Goal: Book appointment/travel/reservation: Book appointment/travel/reservation

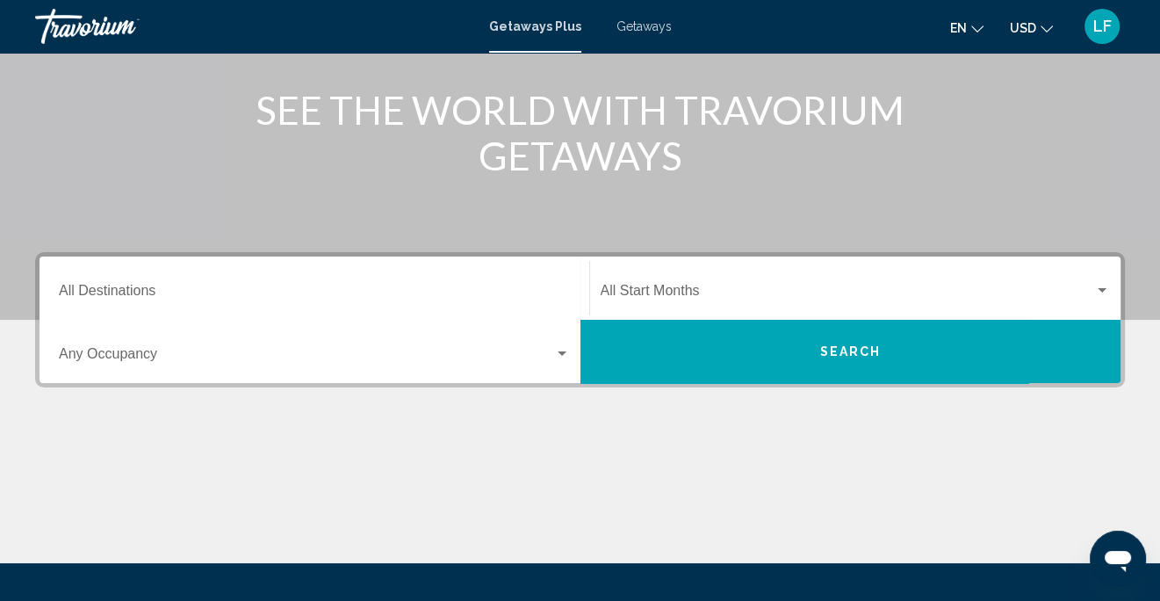
scroll to position [263, 0]
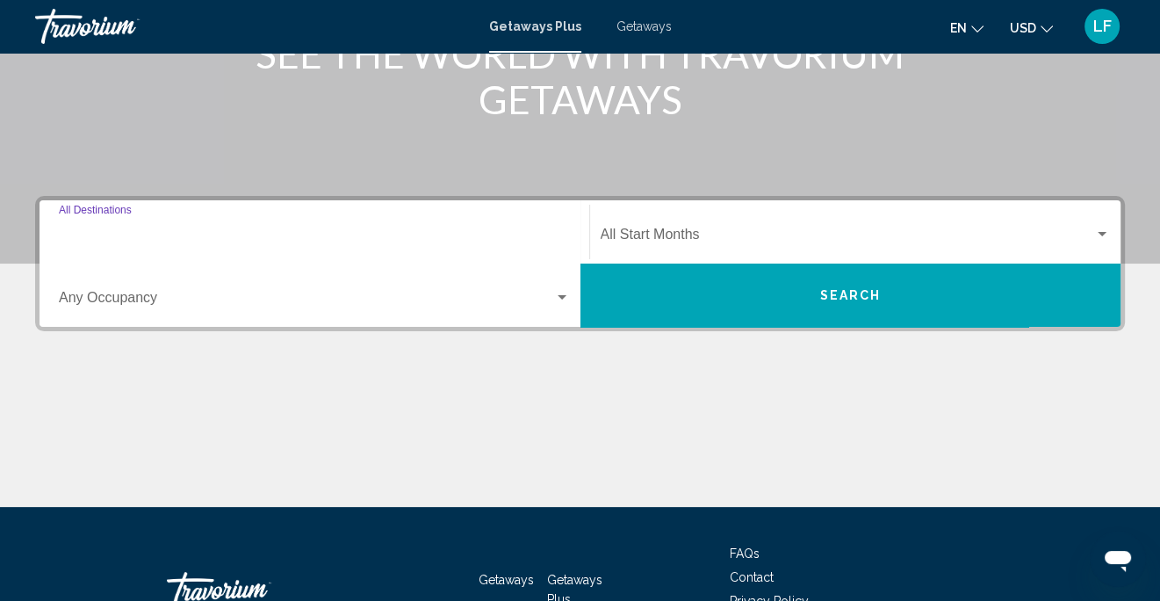
click at [192, 244] on input "Destination All Destinations" at bounding box center [314, 238] width 511 height 16
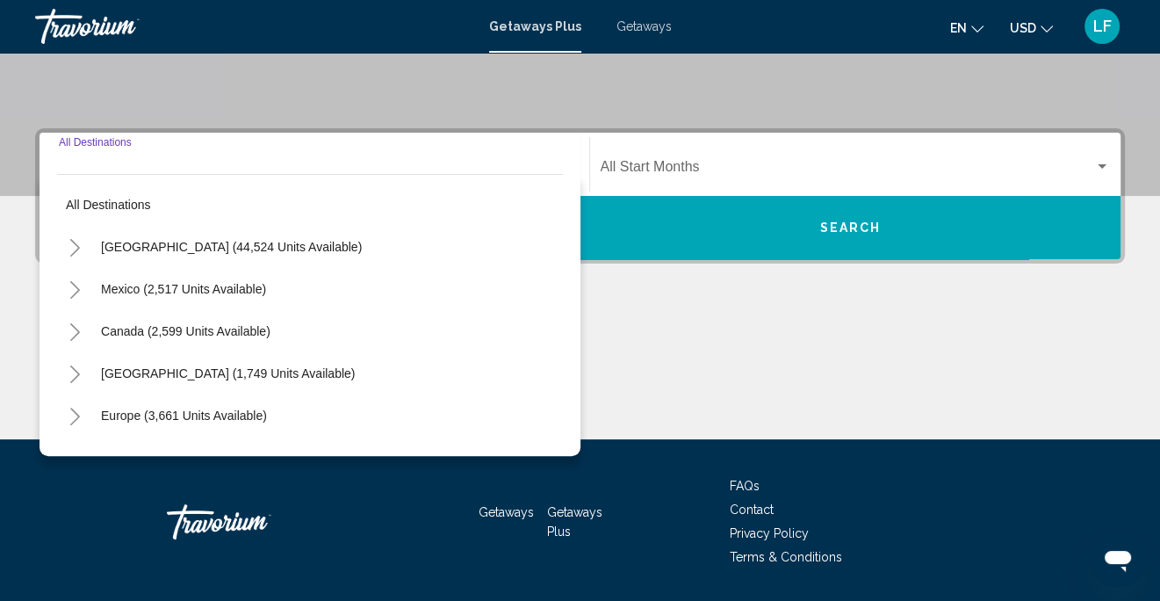
scroll to position [384, 0]
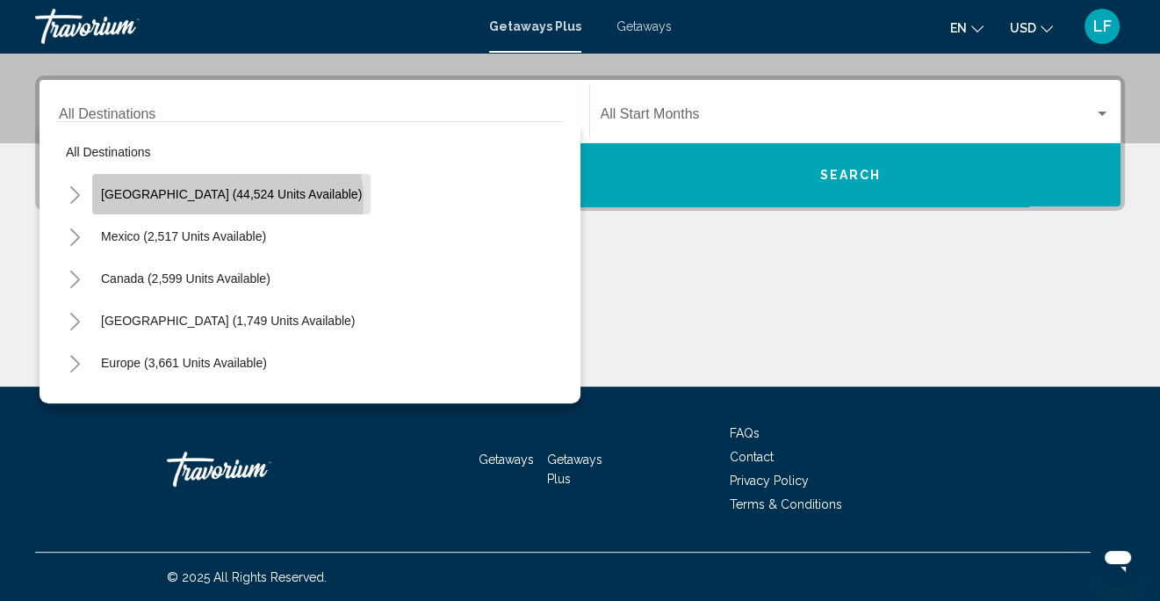
click at [227, 199] on span "[GEOGRAPHIC_DATA] (44,524 units available)" at bounding box center [231, 194] width 261 height 14
type input "**********"
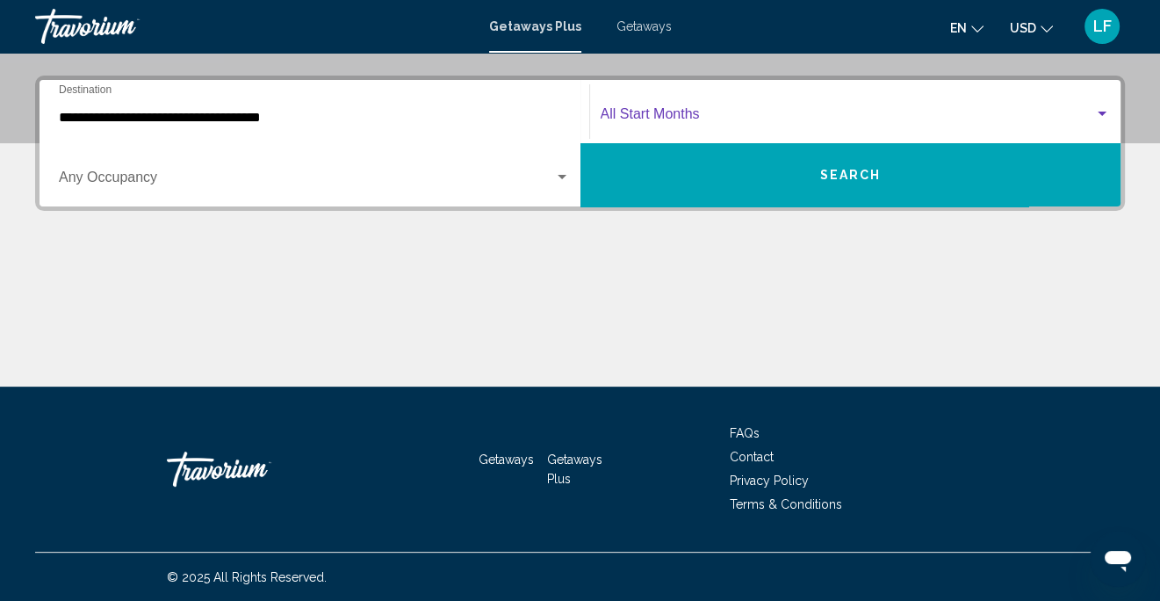
click at [694, 118] on span "Search widget" at bounding box center [848, 118] width 494 height 16
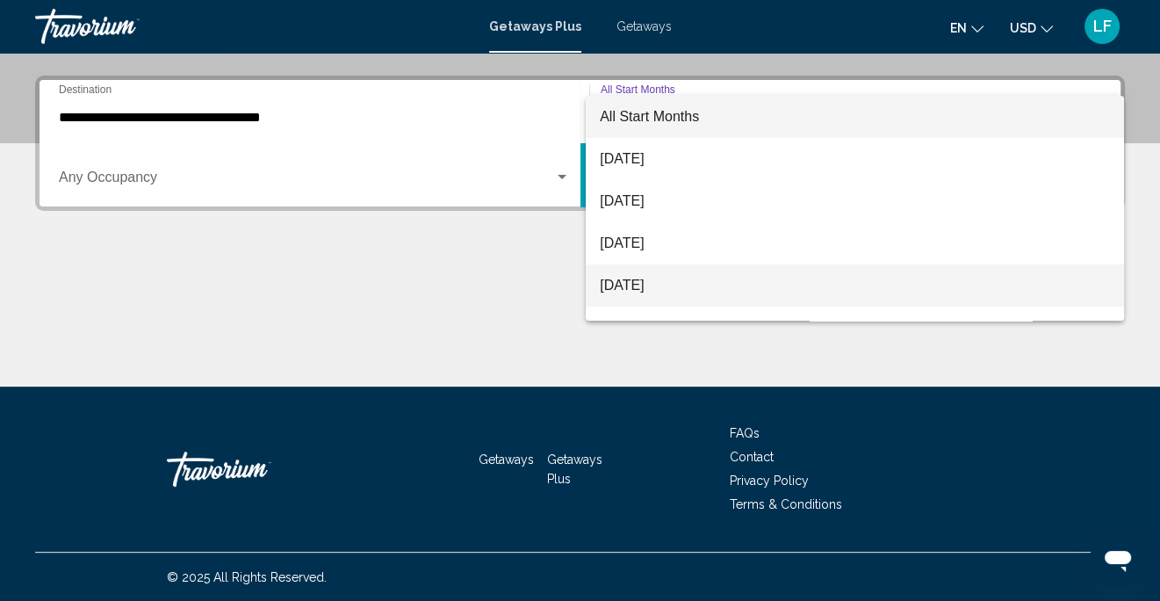
click at [662, 288] on span "[DATE]" at bounding box center [855, 285] width 510 height 42
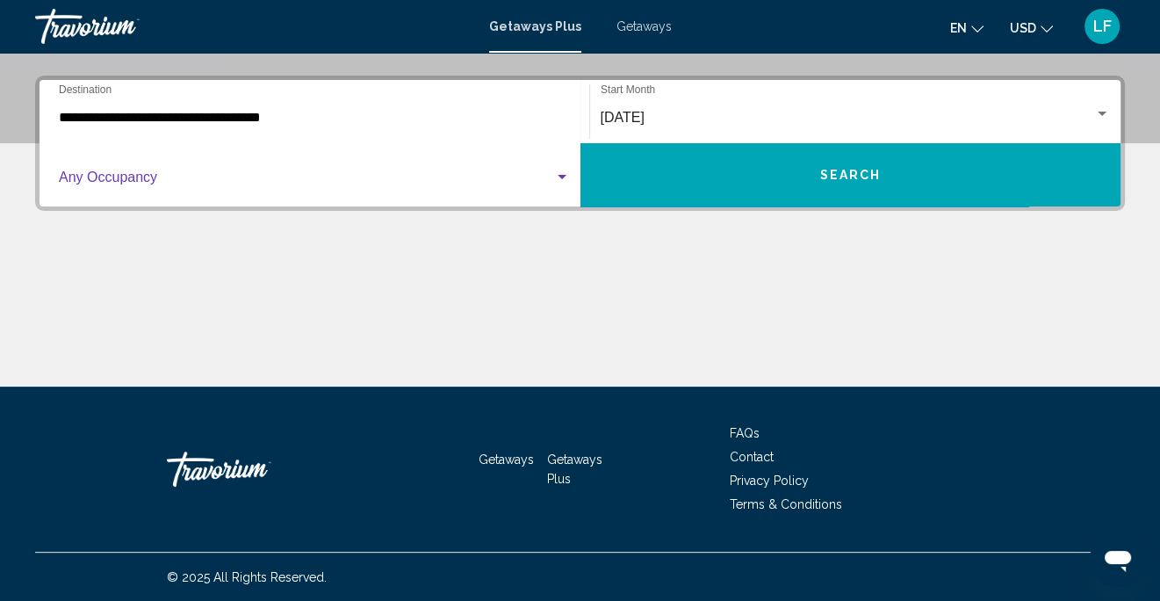
click at [563, 175] on div "Search widget" at bounding box center [562, 177] width 9 height 4
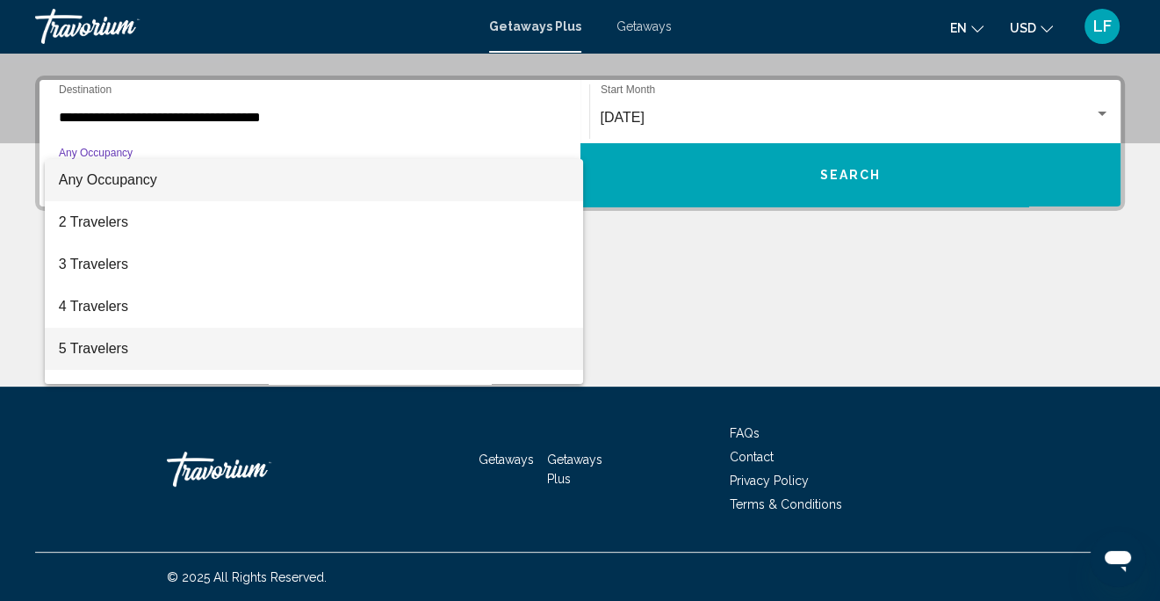
click at [119, 349] on span "5 Travelers" at bounding box center [314, 349] width 511 height 42
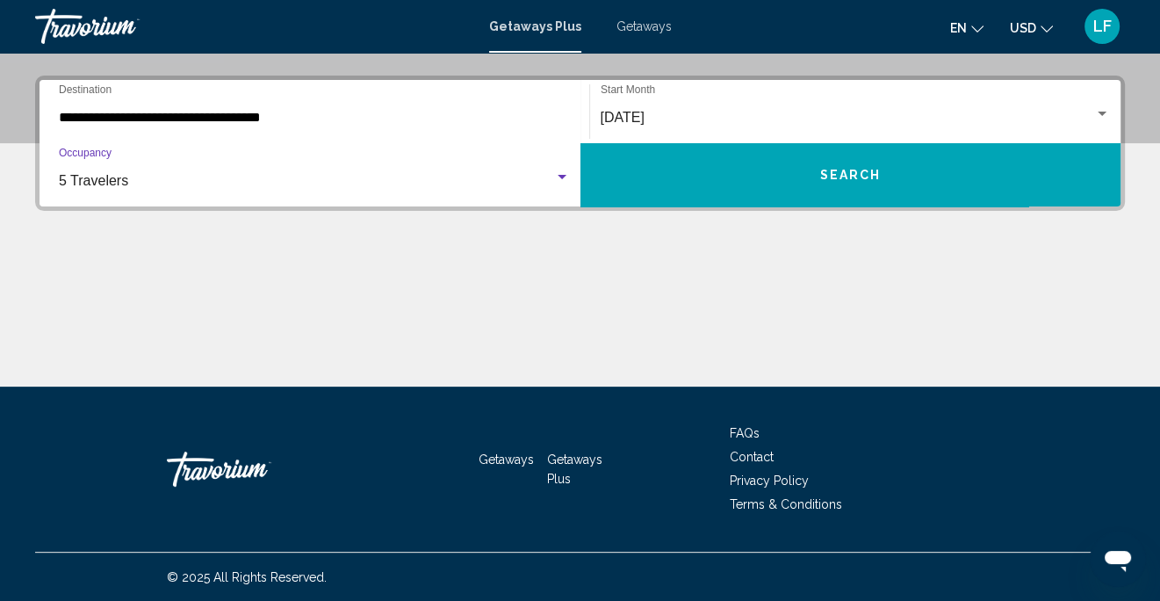
click at [858, 162] on button "Search" at bounding box center [851, 174] width 541 height 63
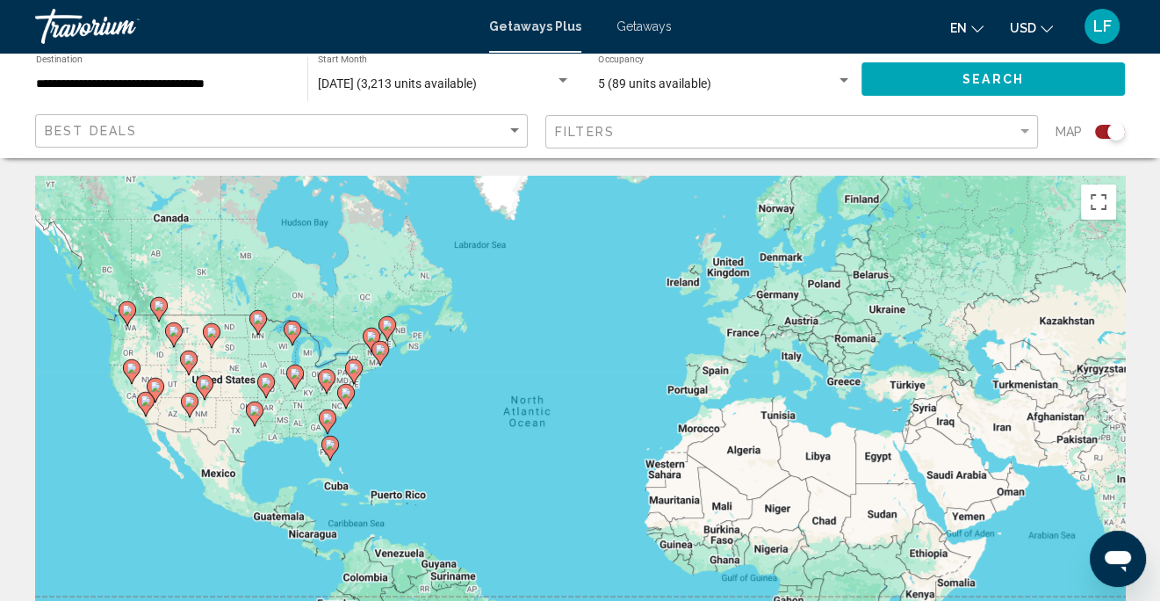
click at [639, 25] on span "Getaways" at bounding box center [644, 26] width 55 height 14
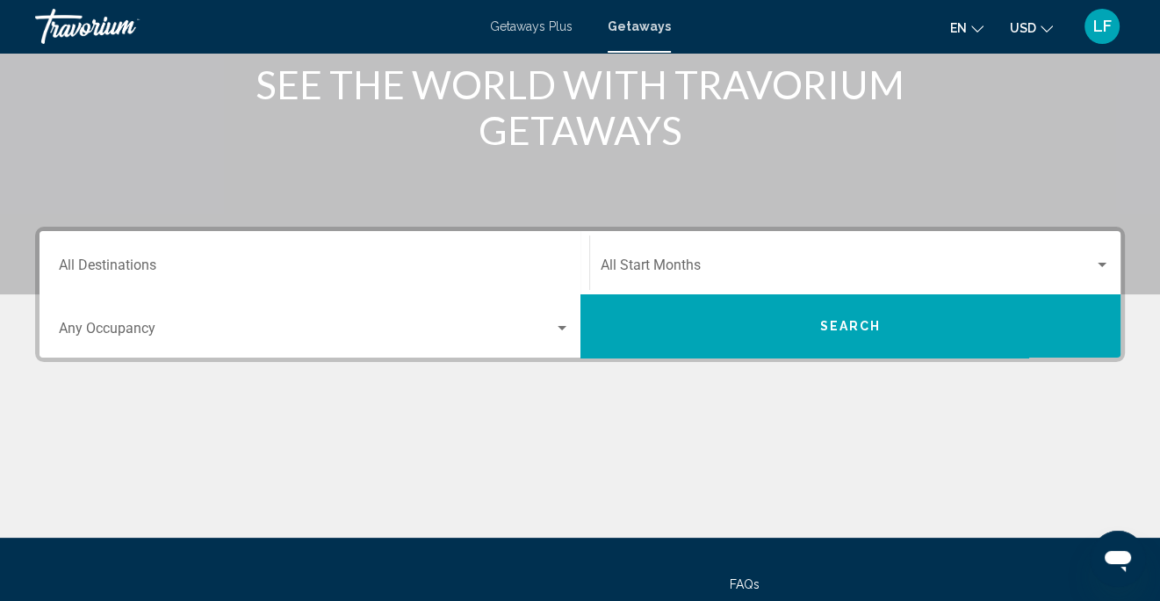
scroll to position [263, 0]
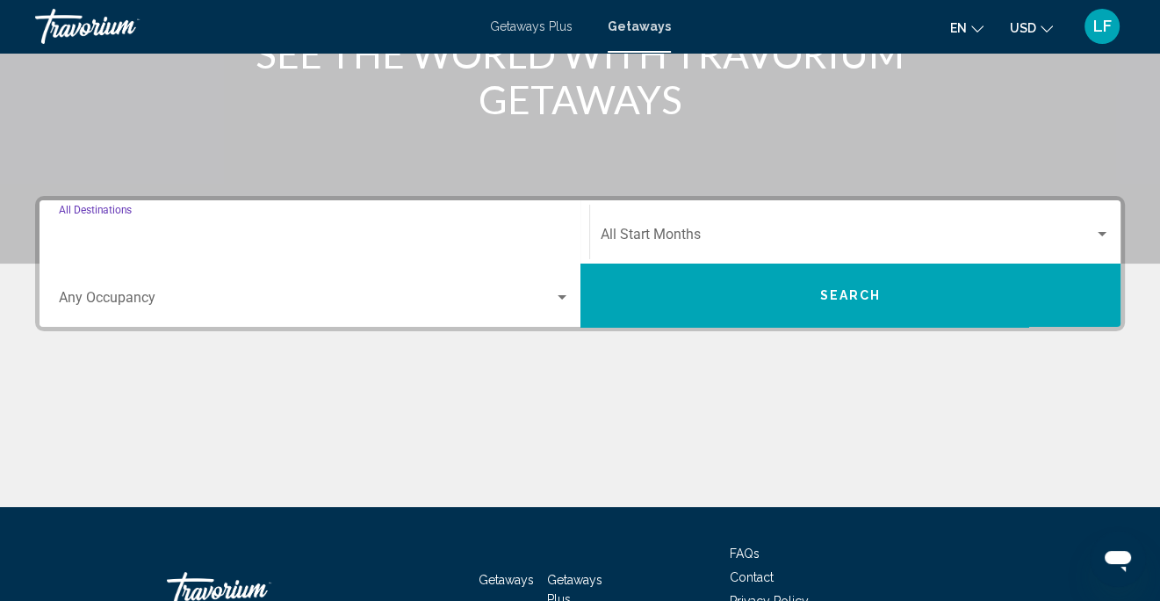
click at [171, 237] on input "Destination All Destinations" at bounding box center [314, 238] width 511 height 16
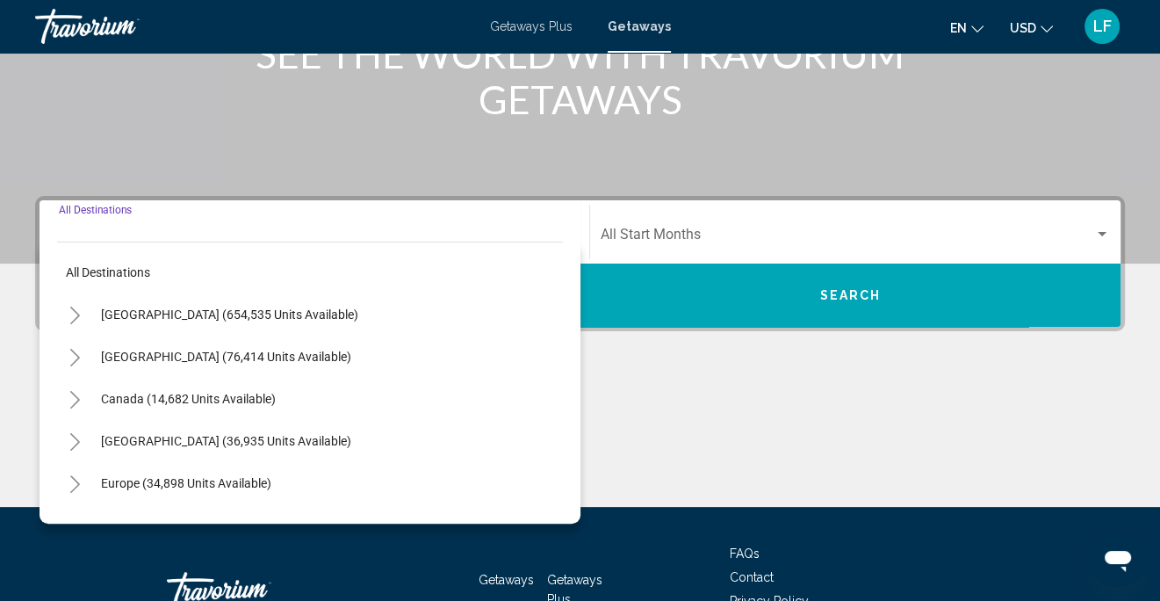
scroll to position [384, 0]
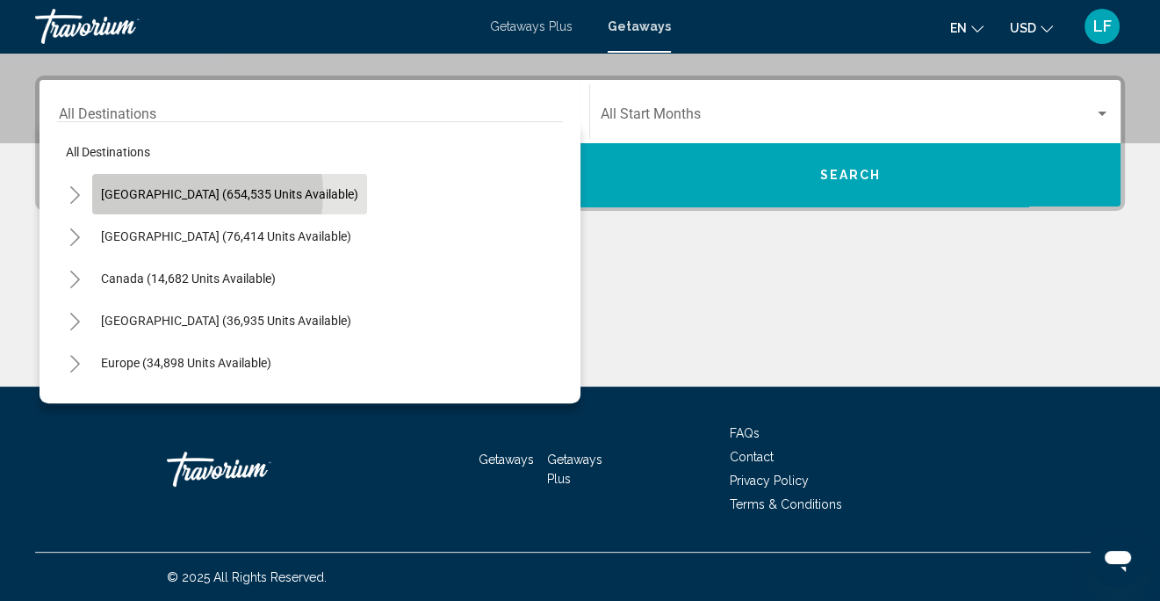
click at [188, 193] on span "[GEOGRAPHIC_DATA] (654,535 units available)" at bounding box center [229, 194] width 257 height 14
type input "**********"
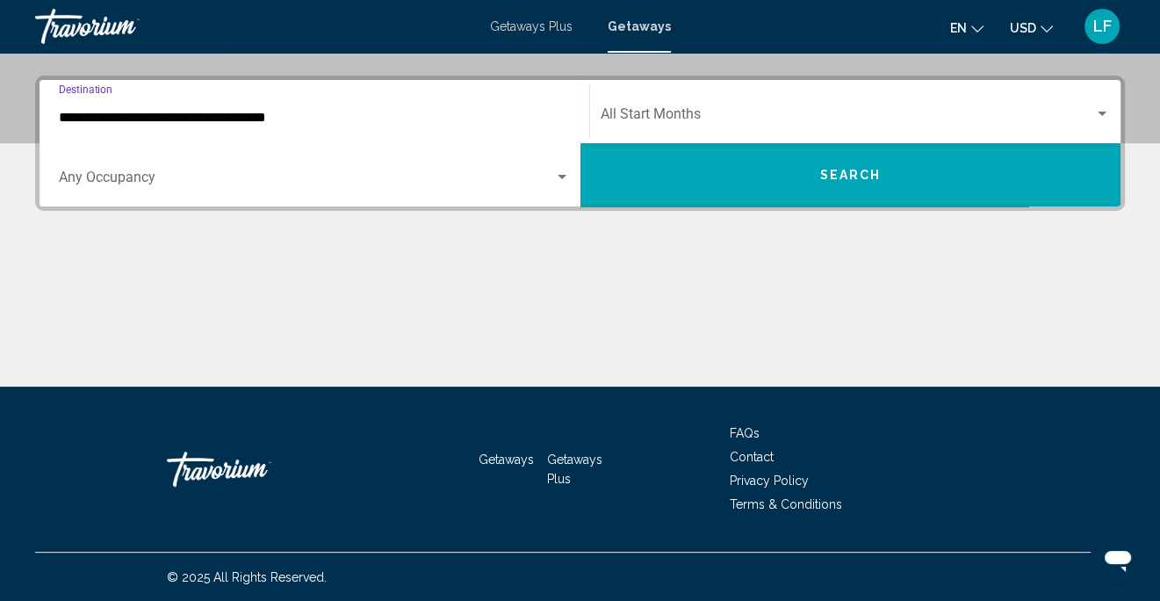
click at [706, 112] on span "Search widget" at bounding box center [848, 118] width 494 height 16
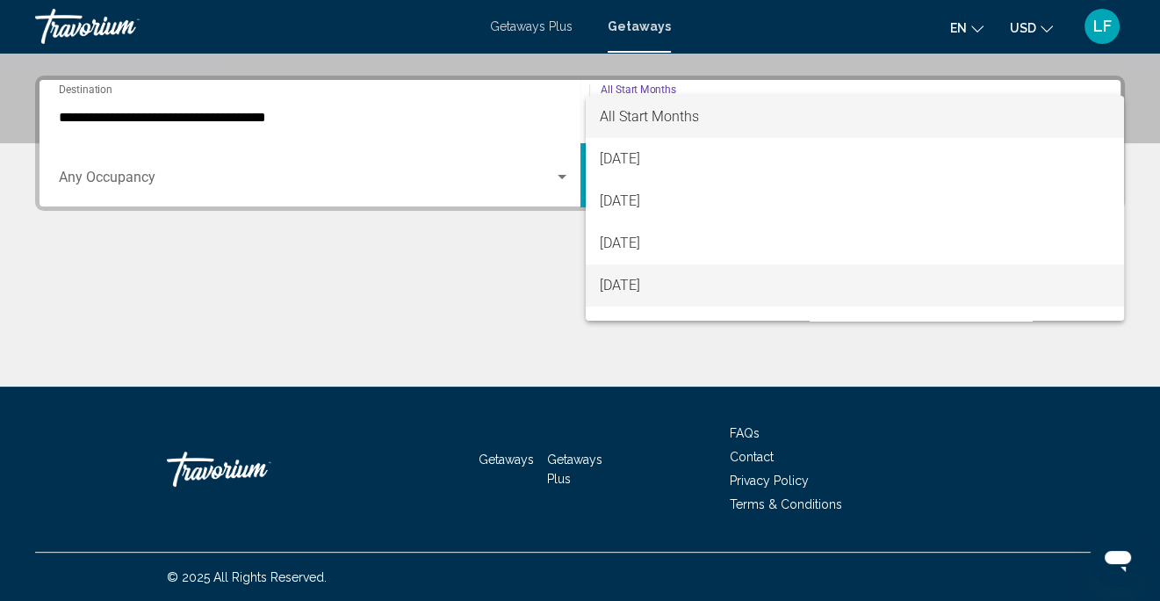
click at [667, 289] on span "[DATE]" at bounding box center [855, 285] width 510 height 42
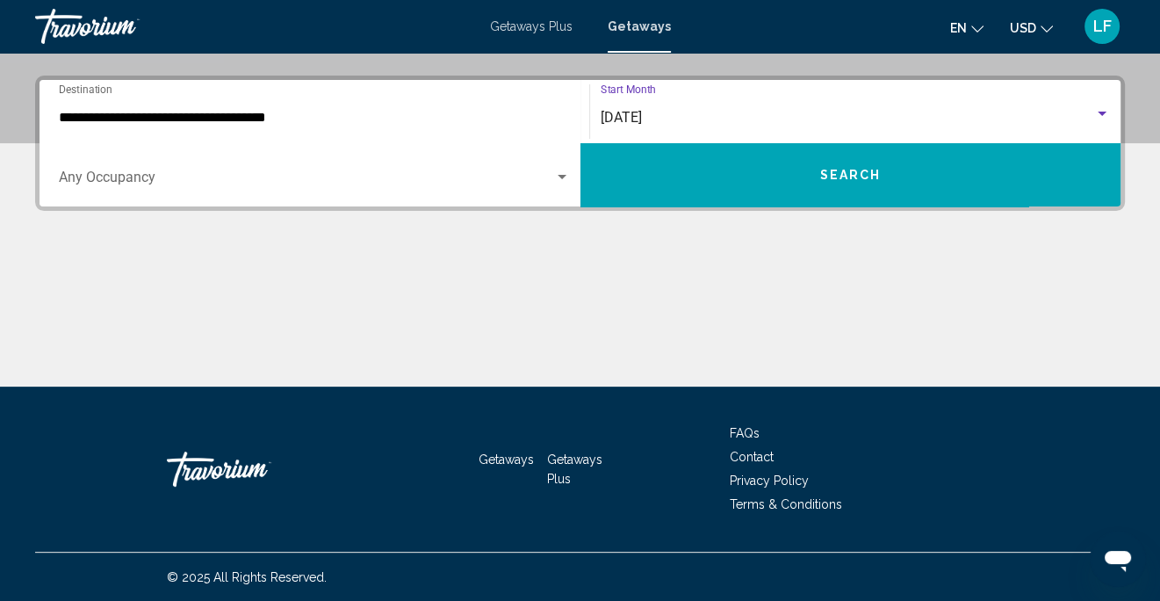
click at [155, 185] on span "Search widget" at bounding box center [306, 181] width 495 height 16
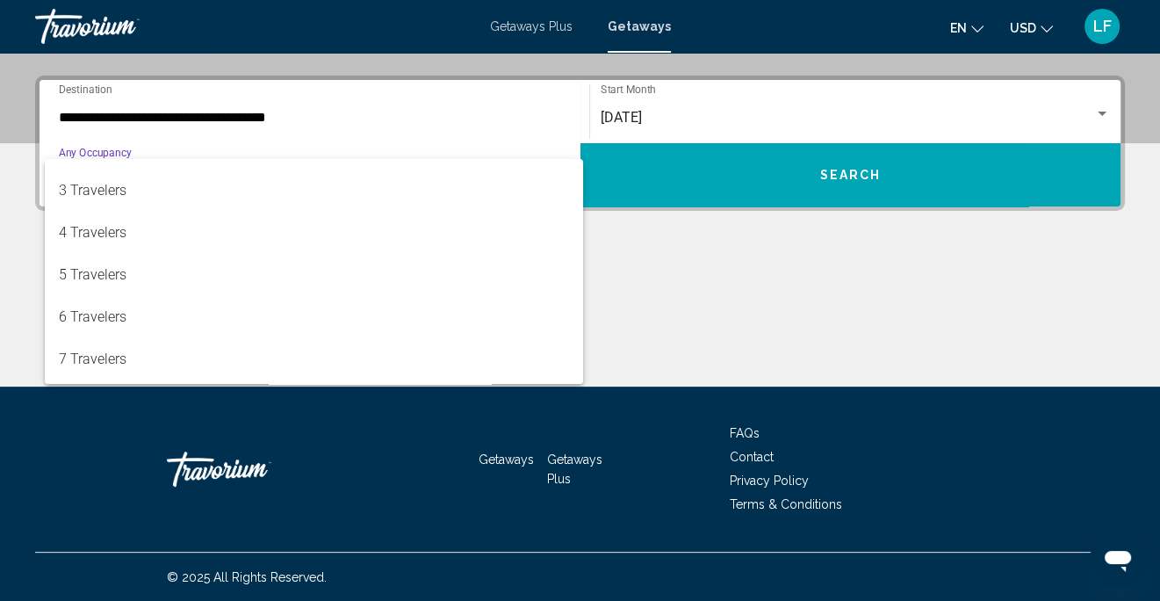
scroll to position [197, 0]
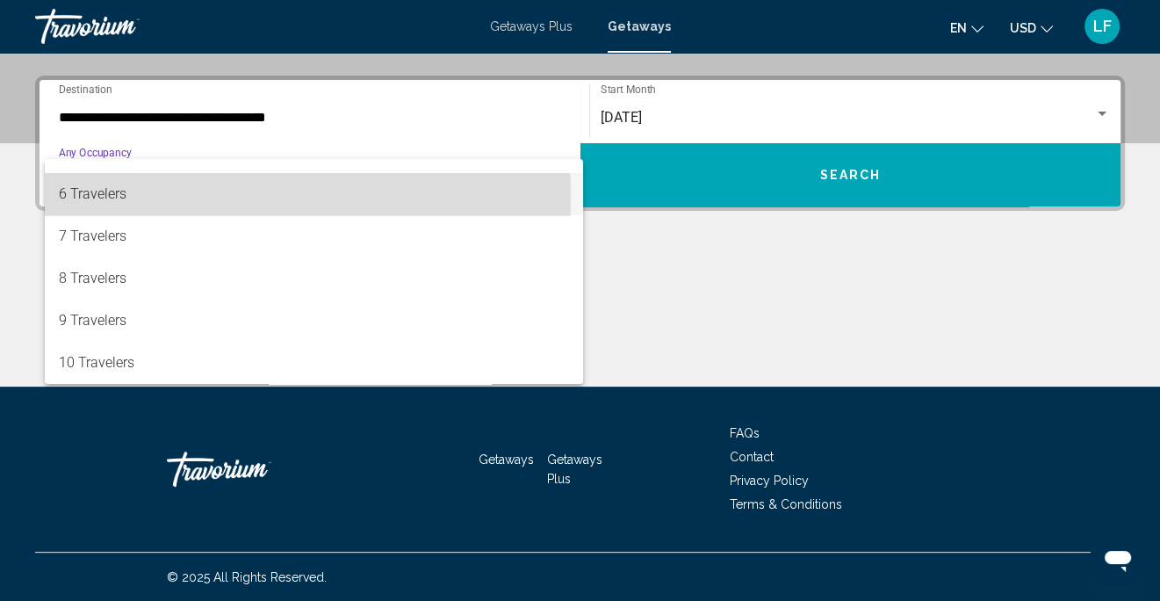
click at [108, 197] on span "6 Travelers" at bounding box center [314, 194] width 511 height 42
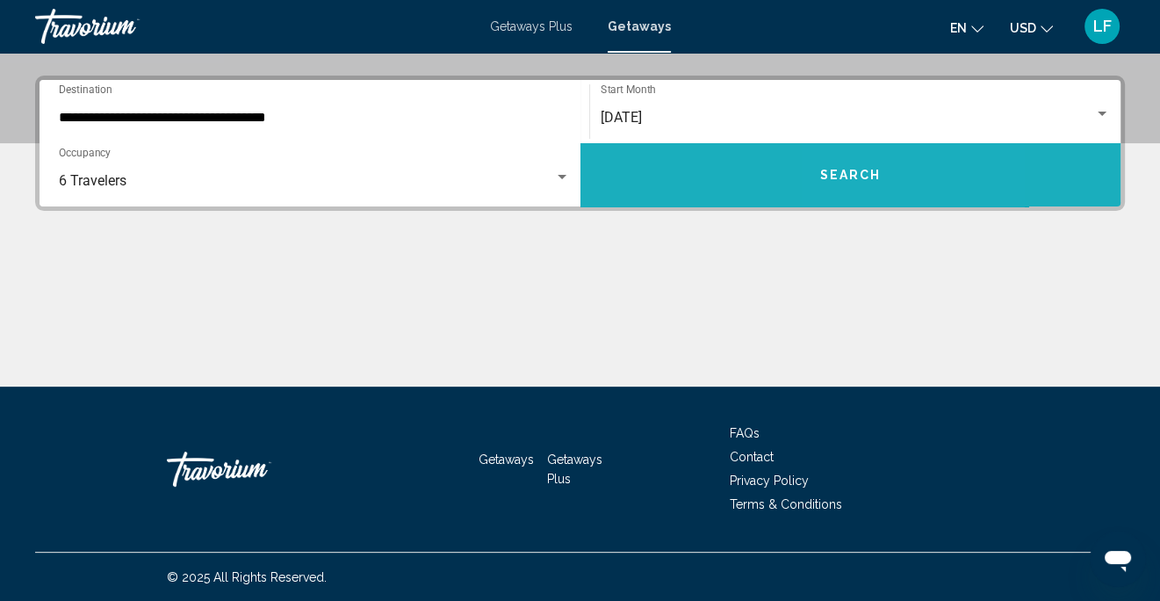
click at [872, 172] on span "Search" at bounding box center [849, 176] width 61 height 14
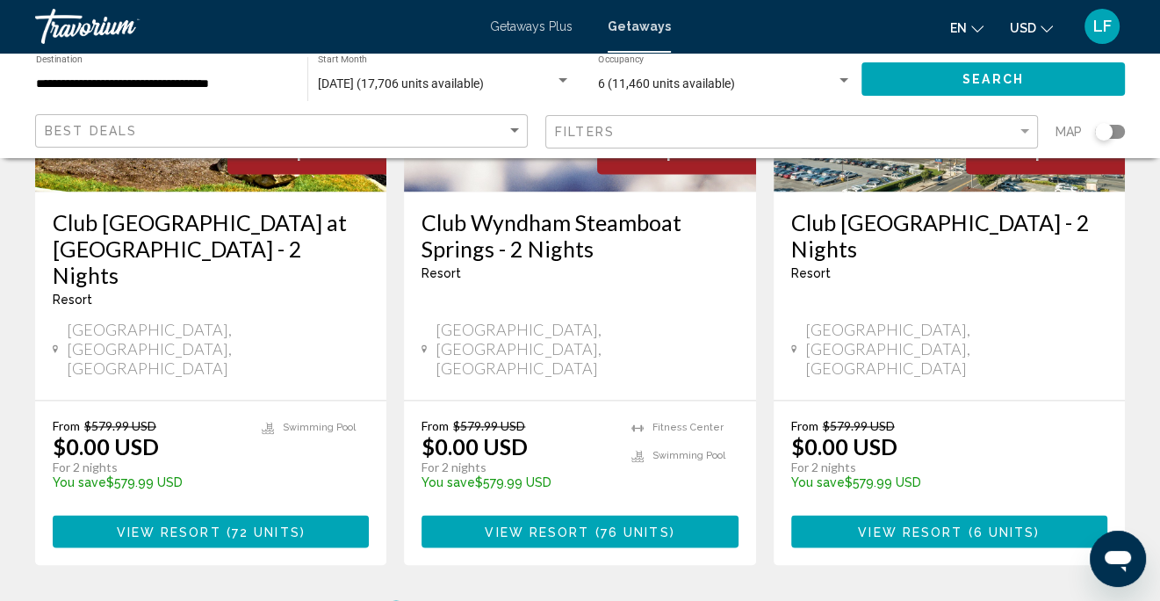
scroll to position [2371, 0]
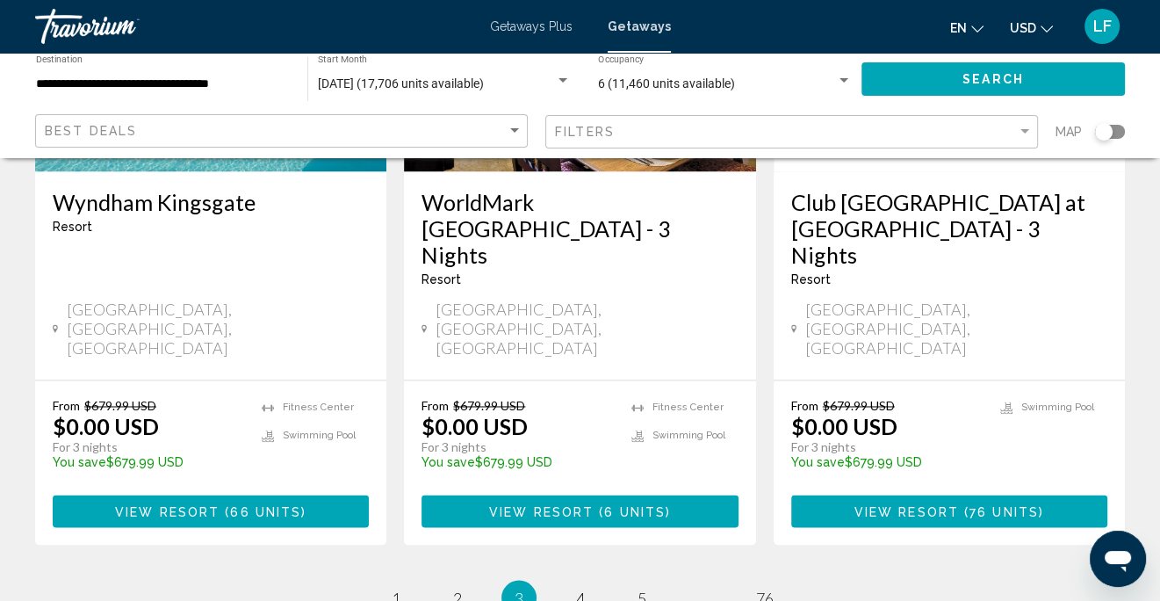
scroll to position [2418, 0]
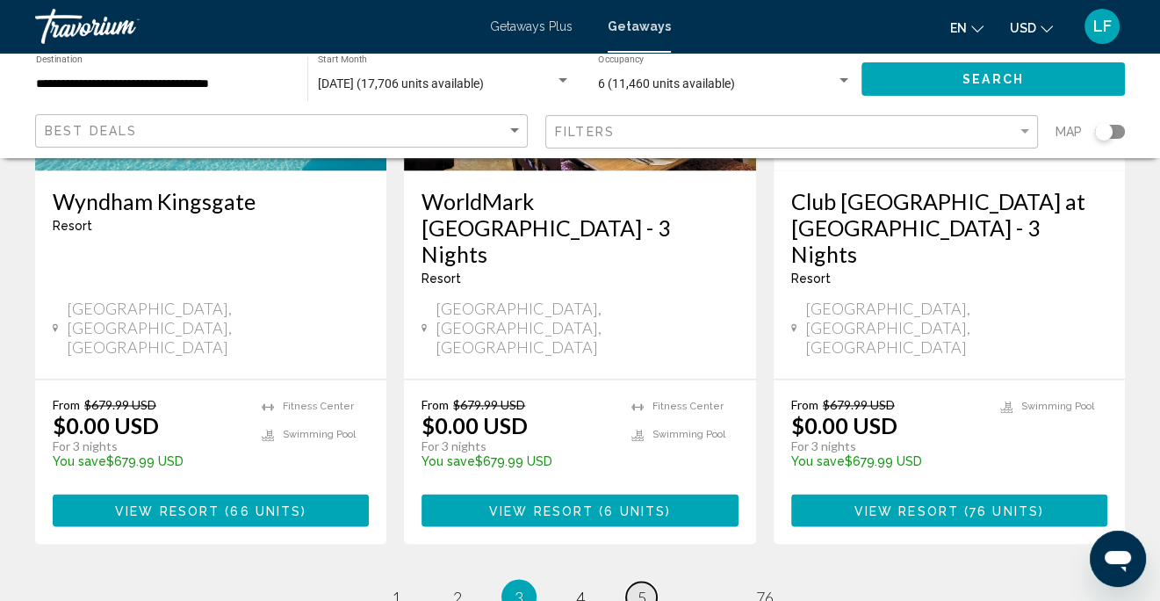
click at [644, 587] on span "5" at bounding box center [642, 596] width 9 height 19
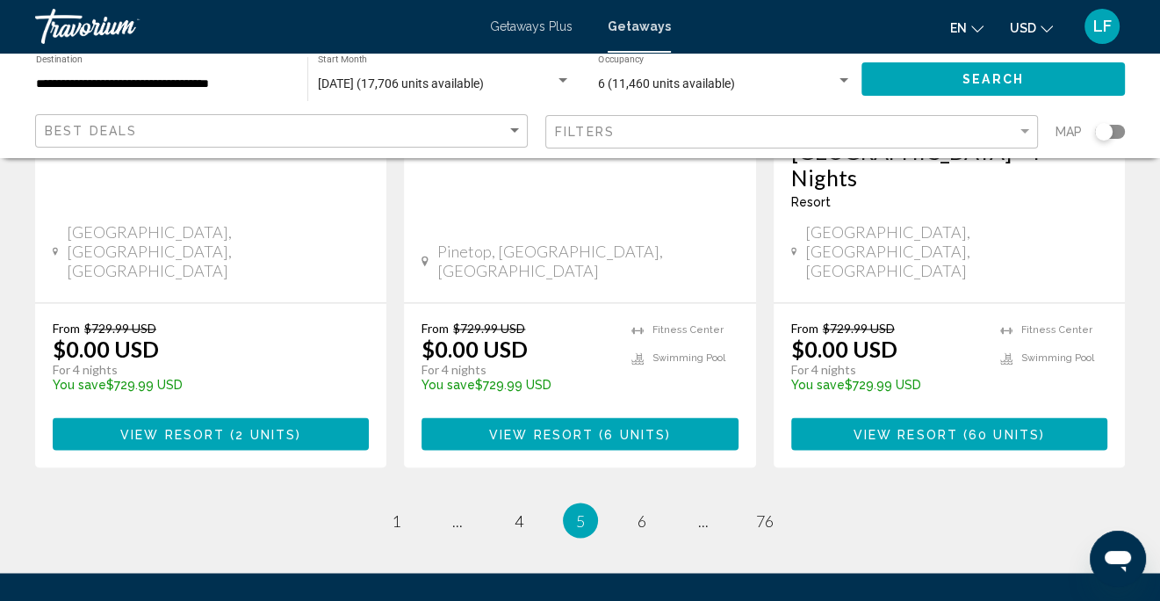
scroll to position [2418, 0]
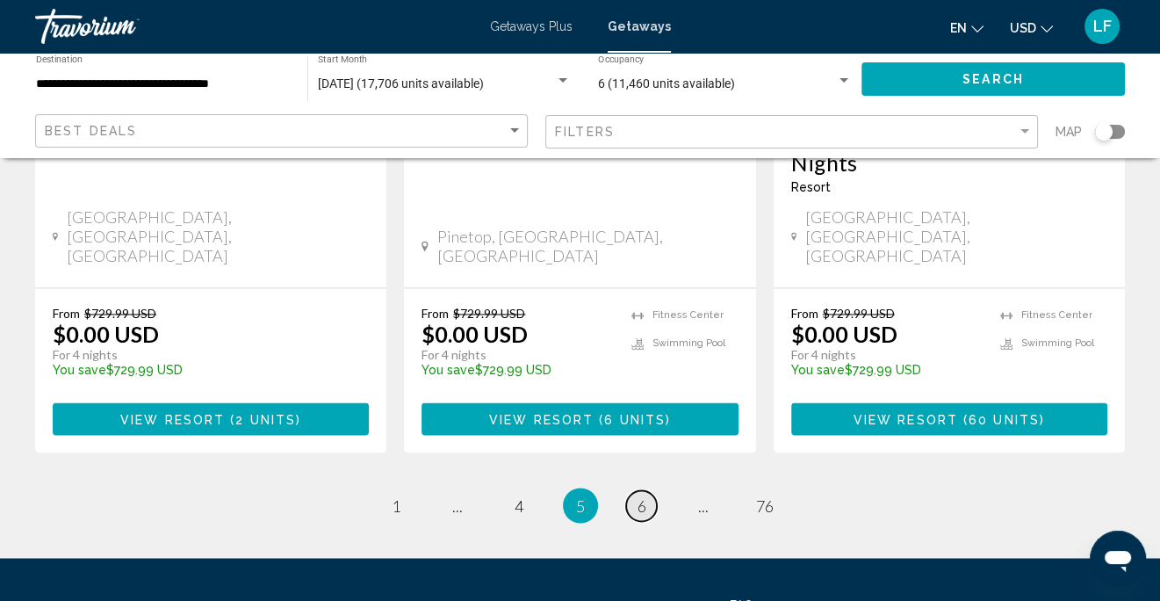
click at [641, 495] on span "6" at bounding box center [642, 504] width 9 height 19
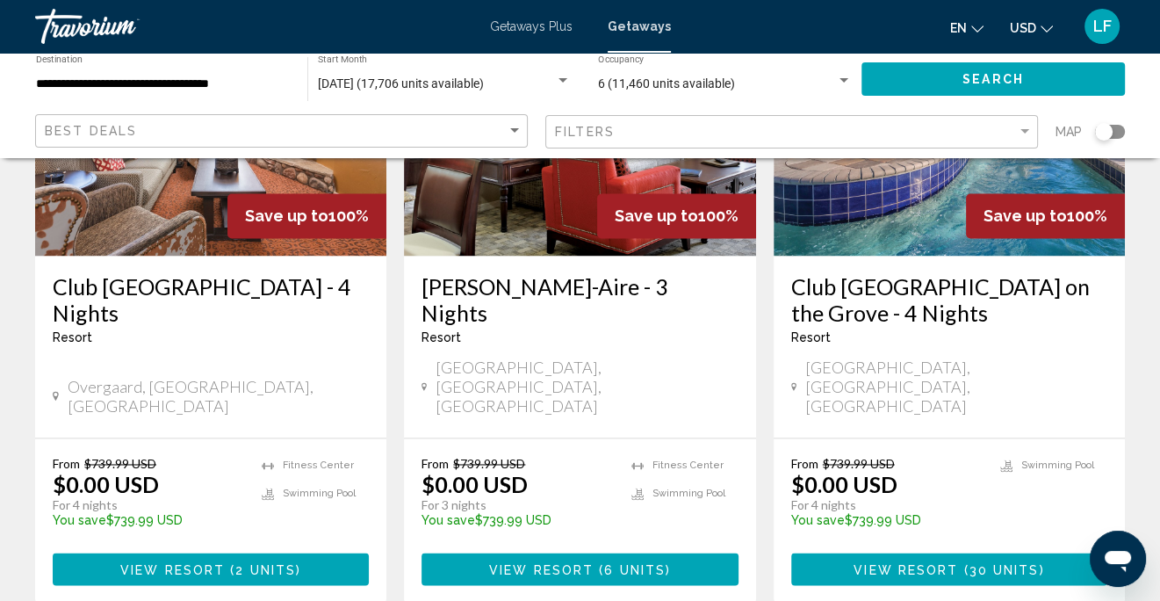
scroll to position [2371, 0]
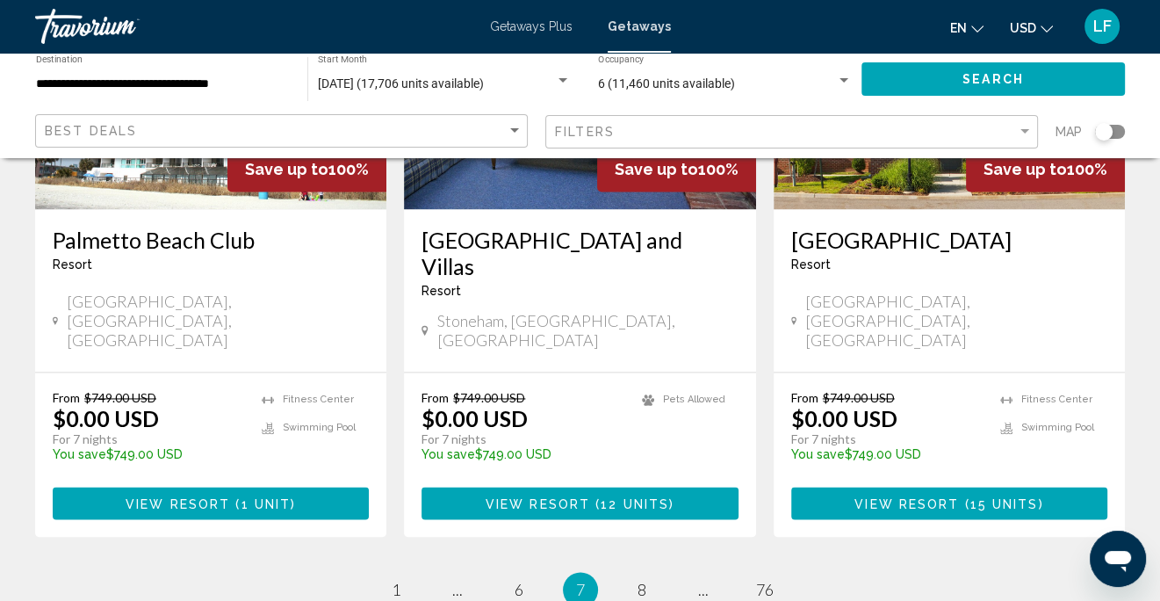
scroll to position [2284, 0]
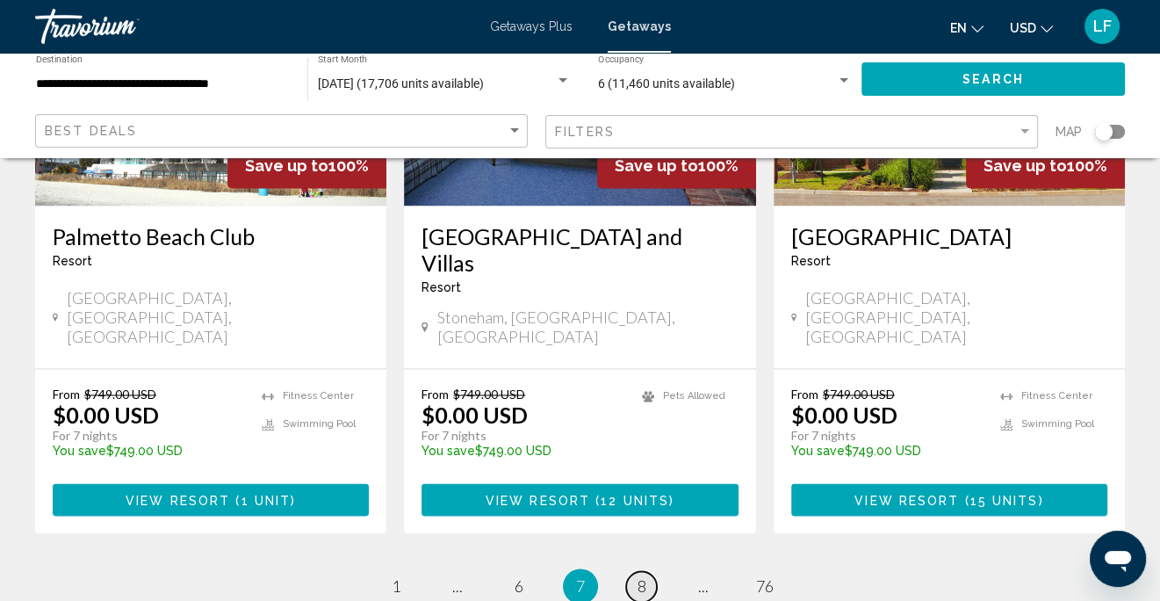
click at [638, 576] on span "8" at bounding box center [642, 585] width 9 height 19
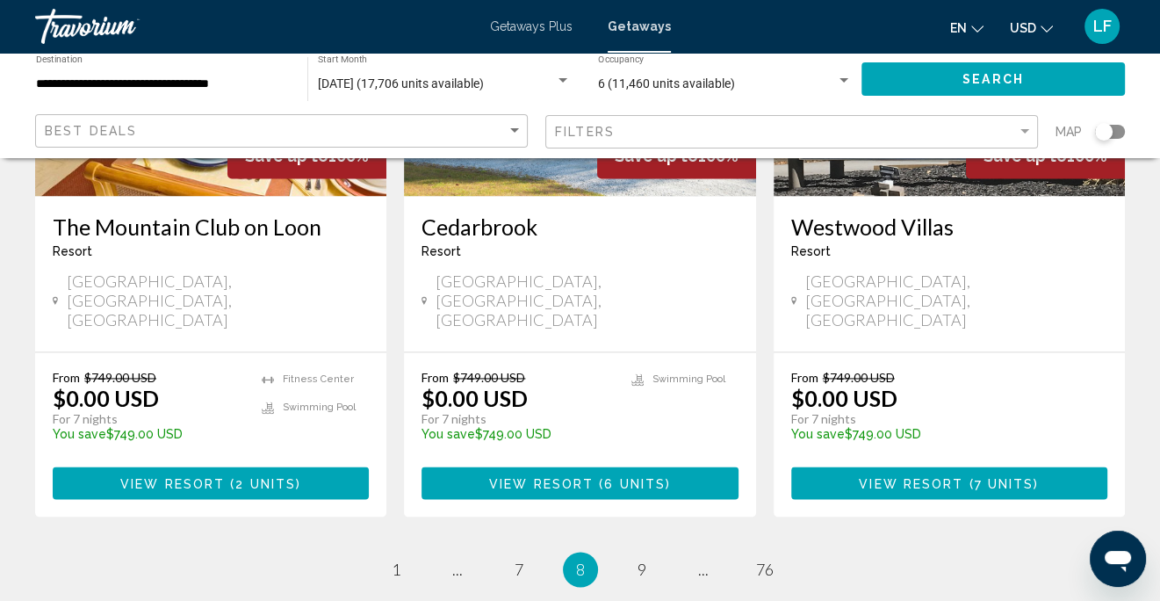
scroll to position [2364, 0]
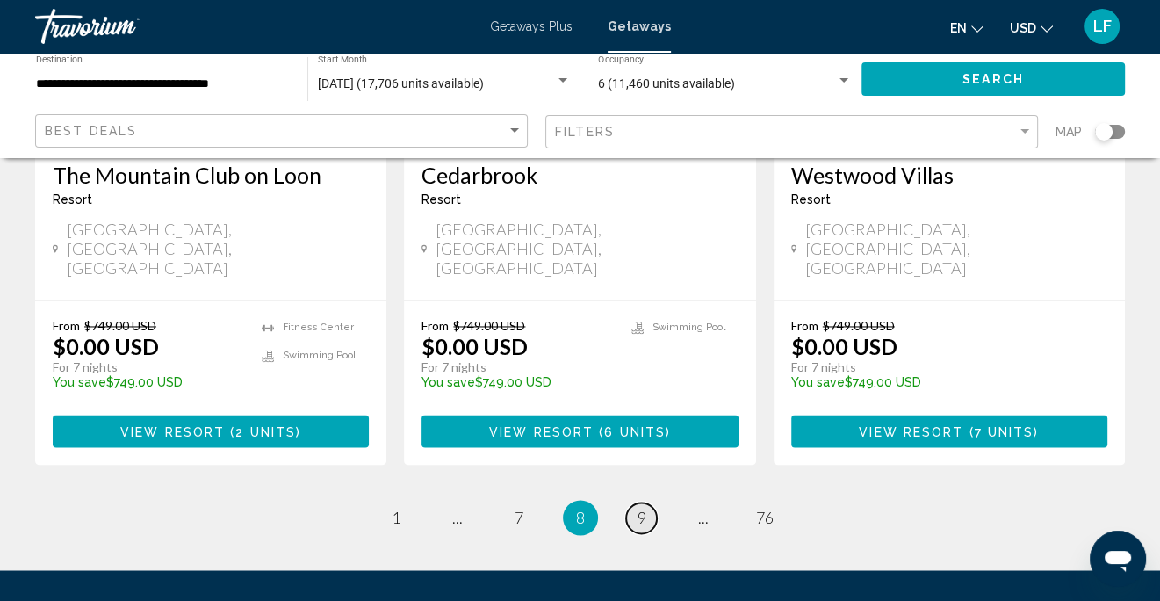
click at [643, 508] on span "9" at bounding box center [642, 517] width 9 height 19
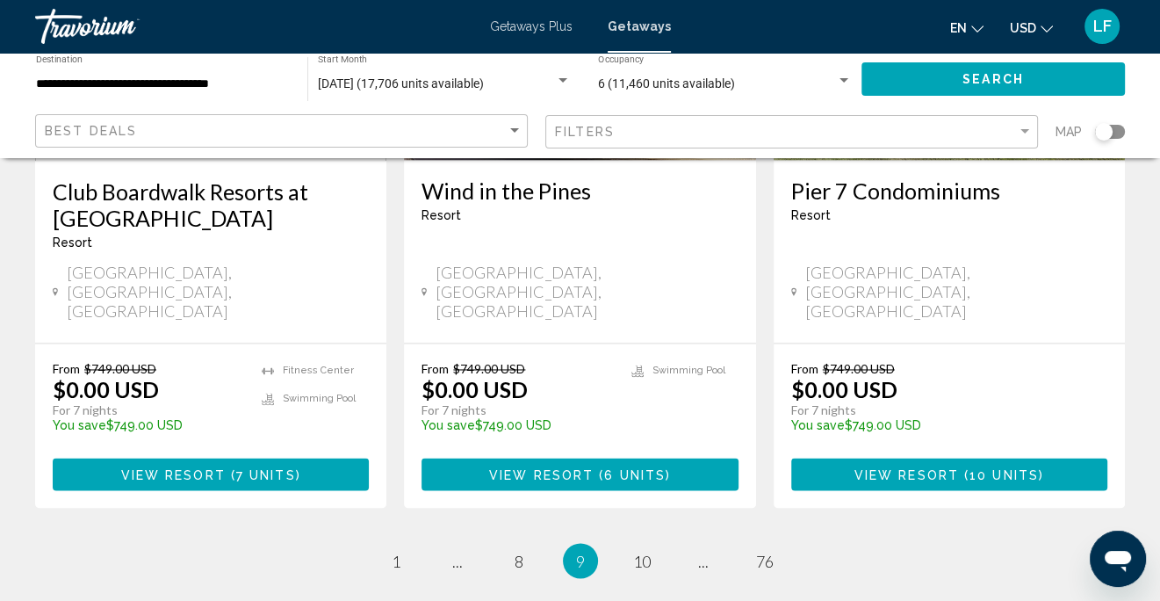
scroll to position [2418, 0]
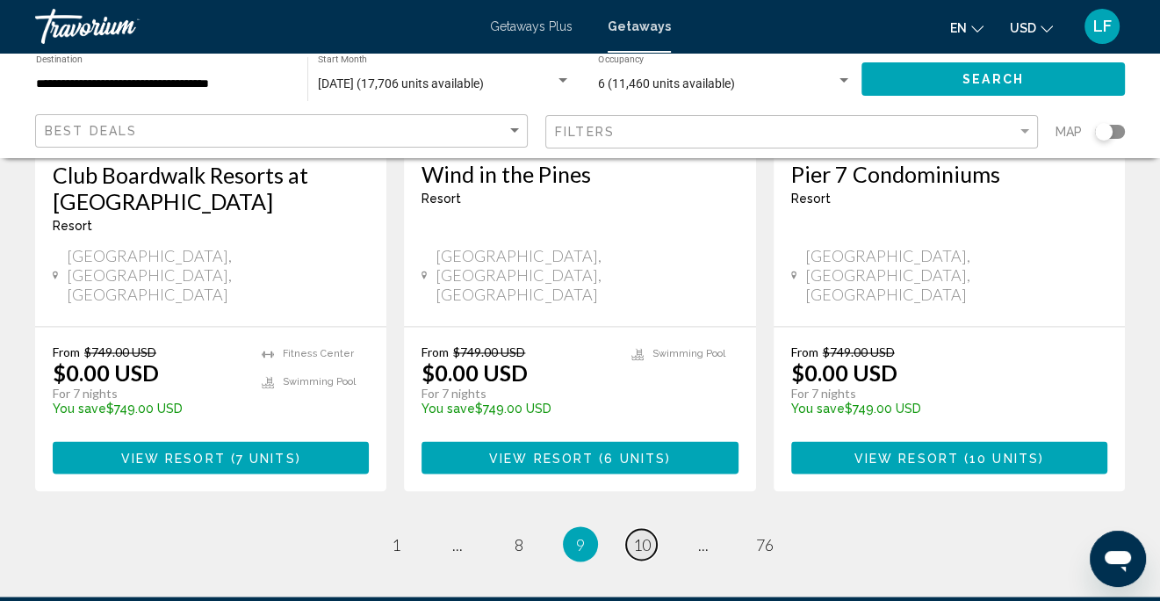
click at [639, 534] on span "10" at bounding box center [642, 543] width 18 height 19
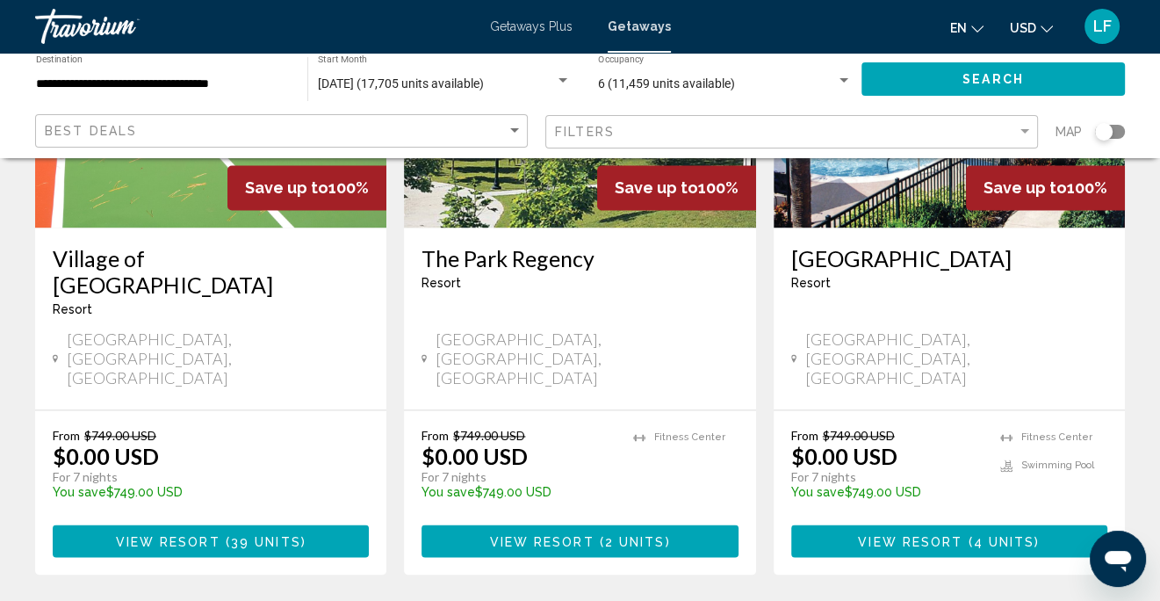
scroll to position [2284, 0]
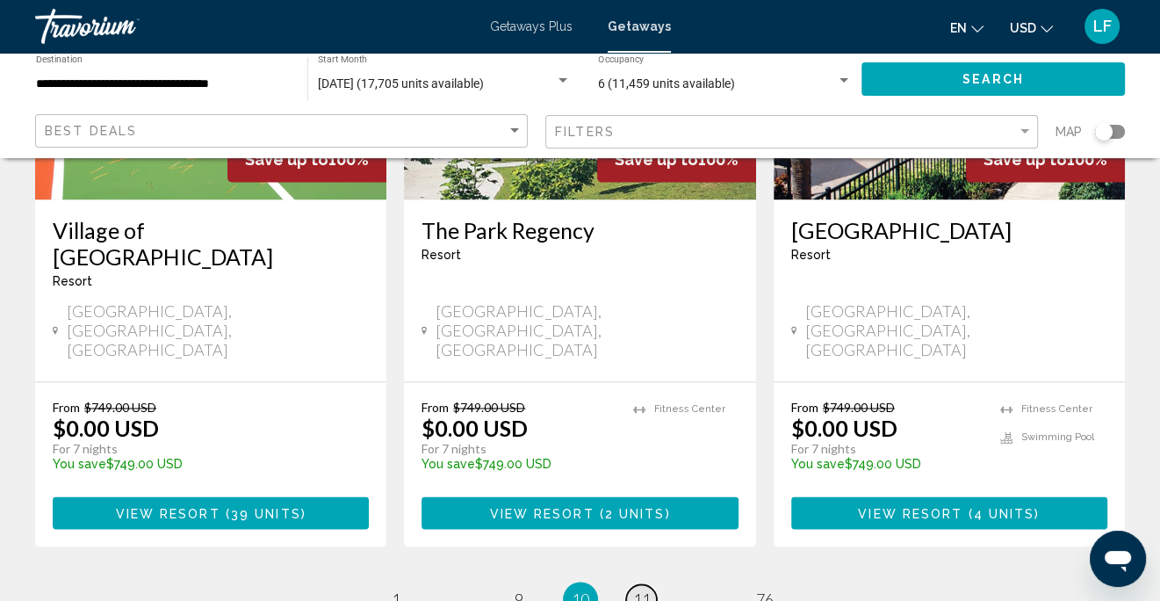
click at [645, 589] on span "11" at bounding box center [642, 598] width 18 height 19
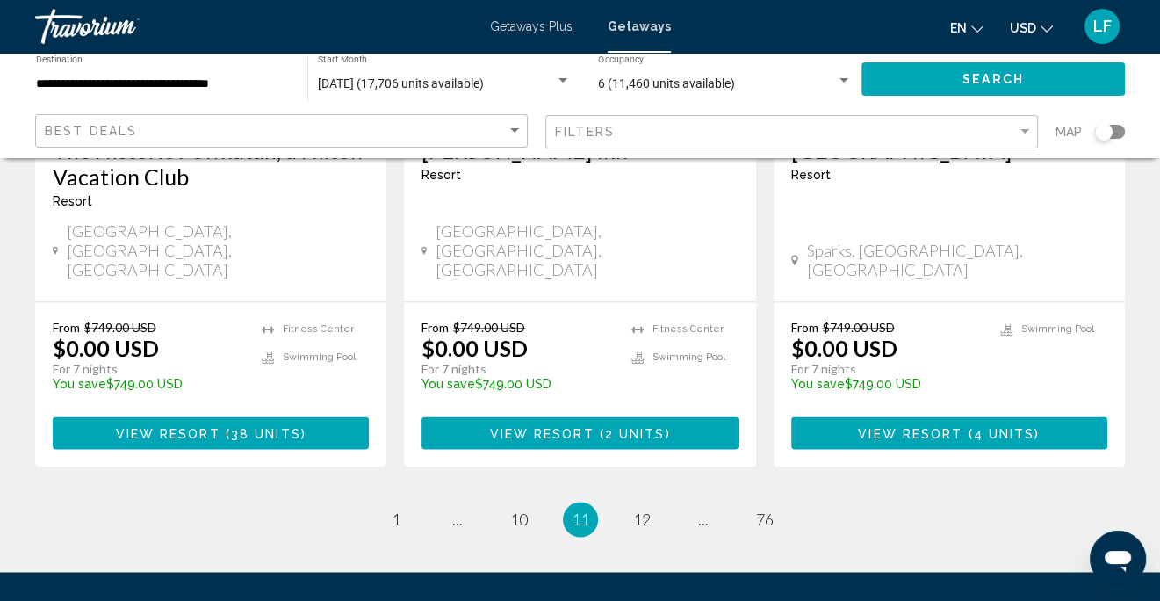
scroll to position [2339, 0]
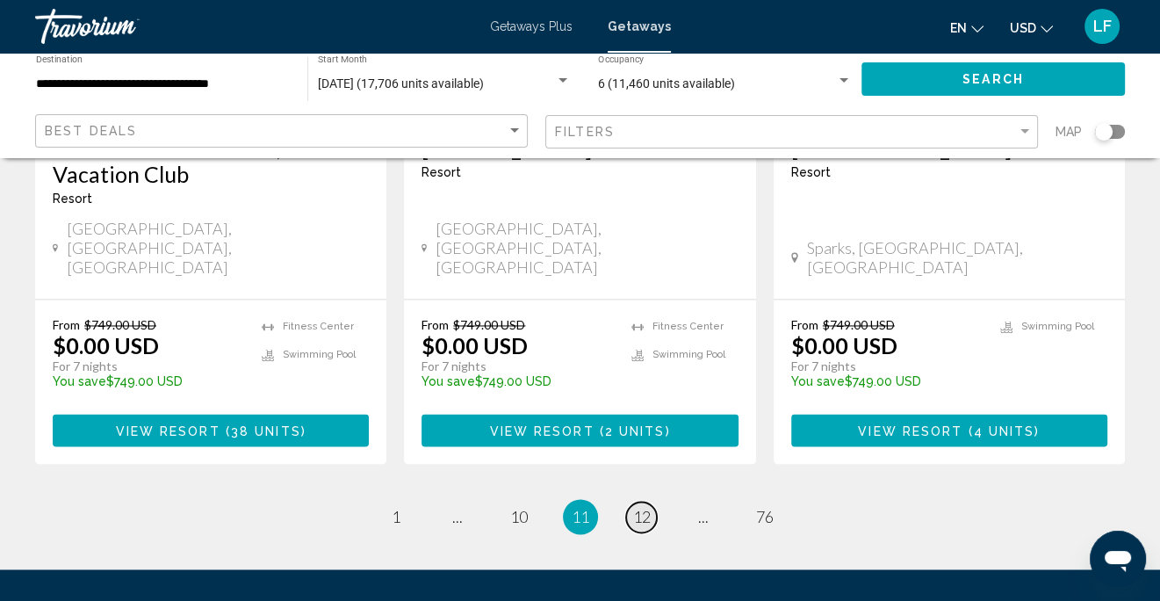
click at [643, 507] on span "12" at bounding box center [642, 516] width 18 height 19
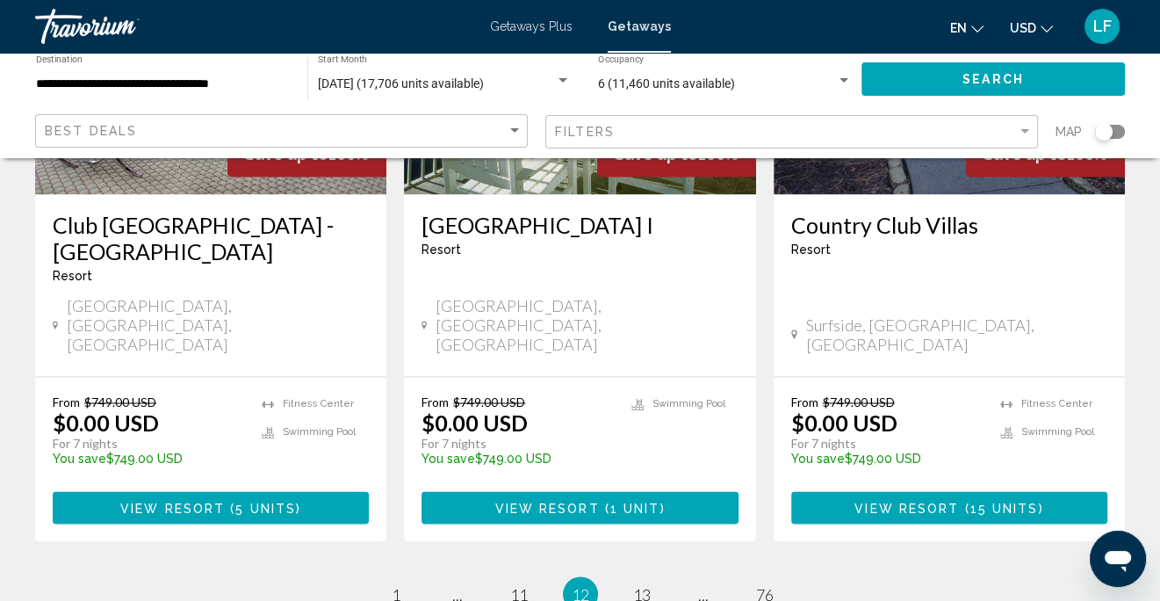
scroll to position [2371, 0]
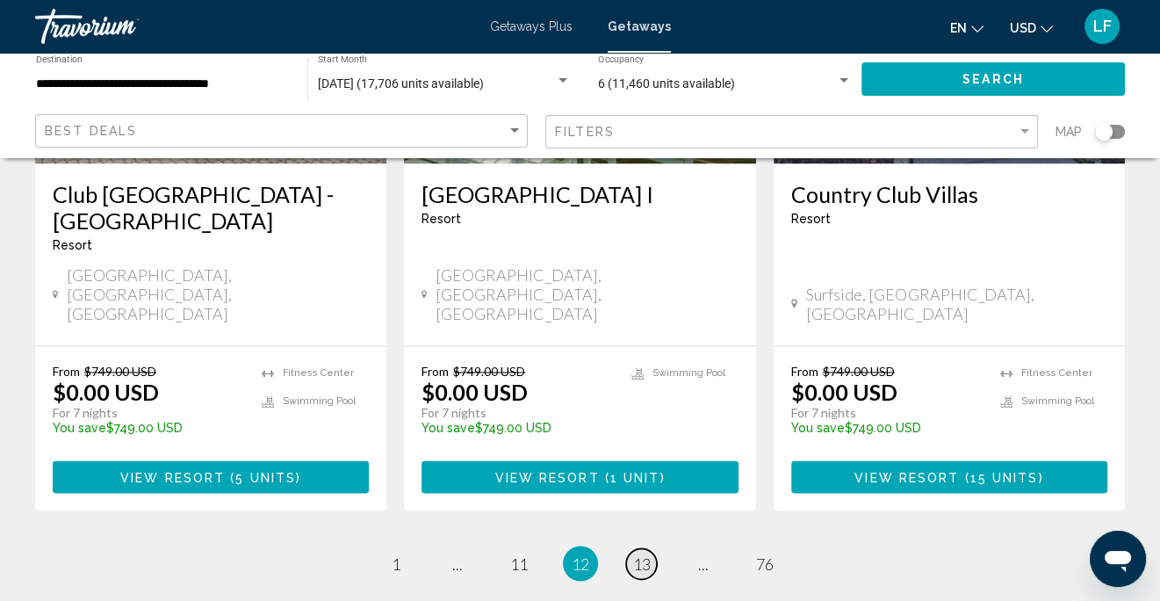
click at [646, 553] on span "13" at bounding box center [642, 562] width 18 height 19
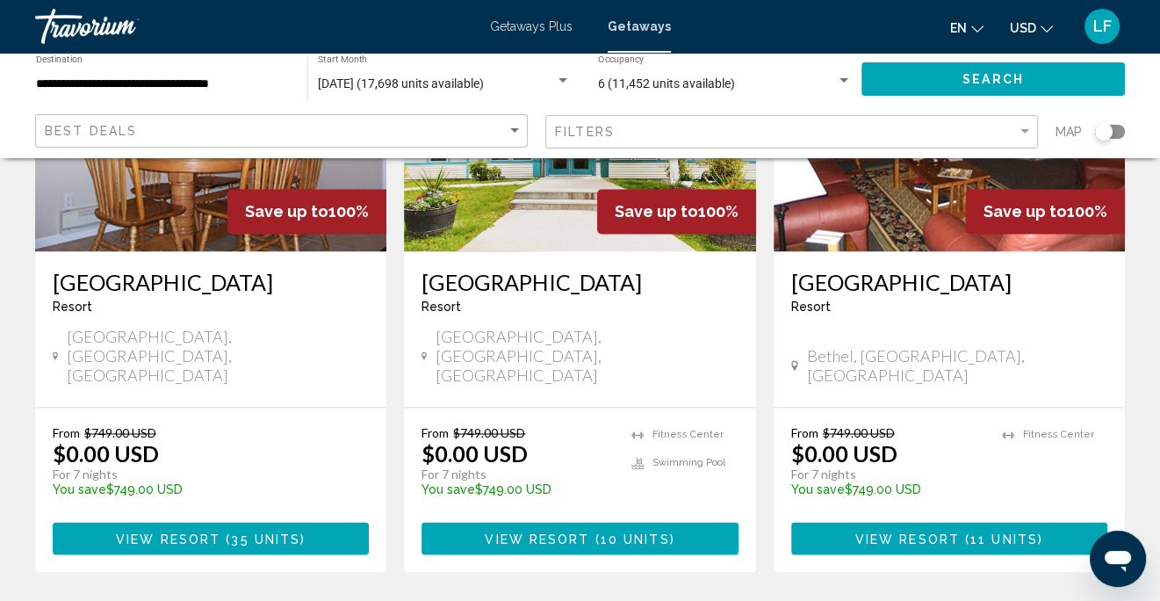
scroll to position [2364, 0]
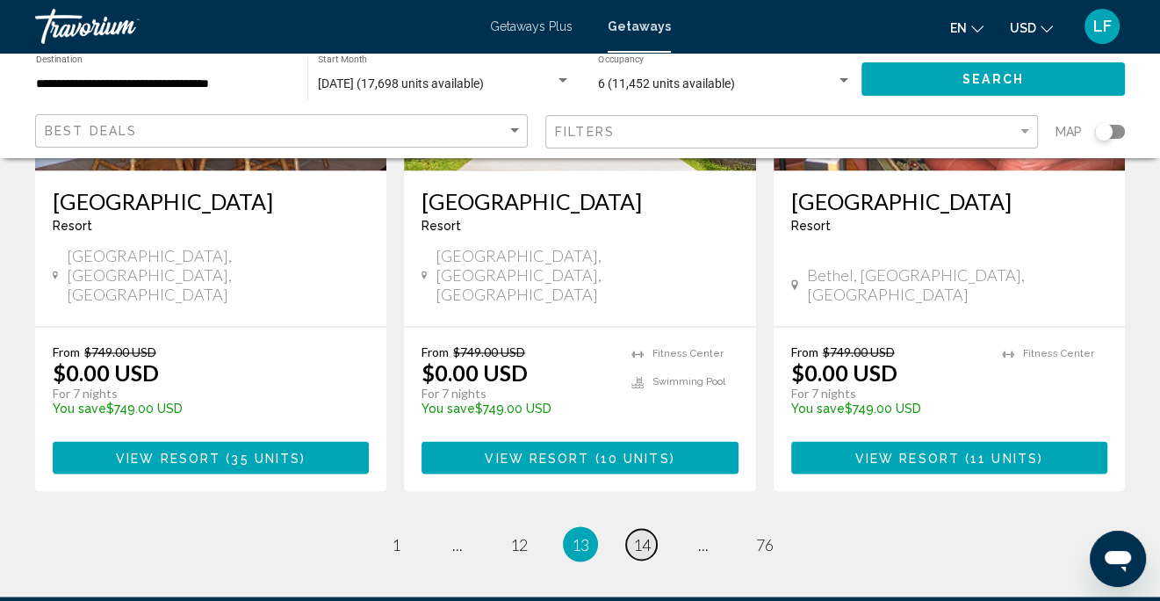
click at [639, 534] on span "14" at bounding box center [642, 543] width 18 height 19
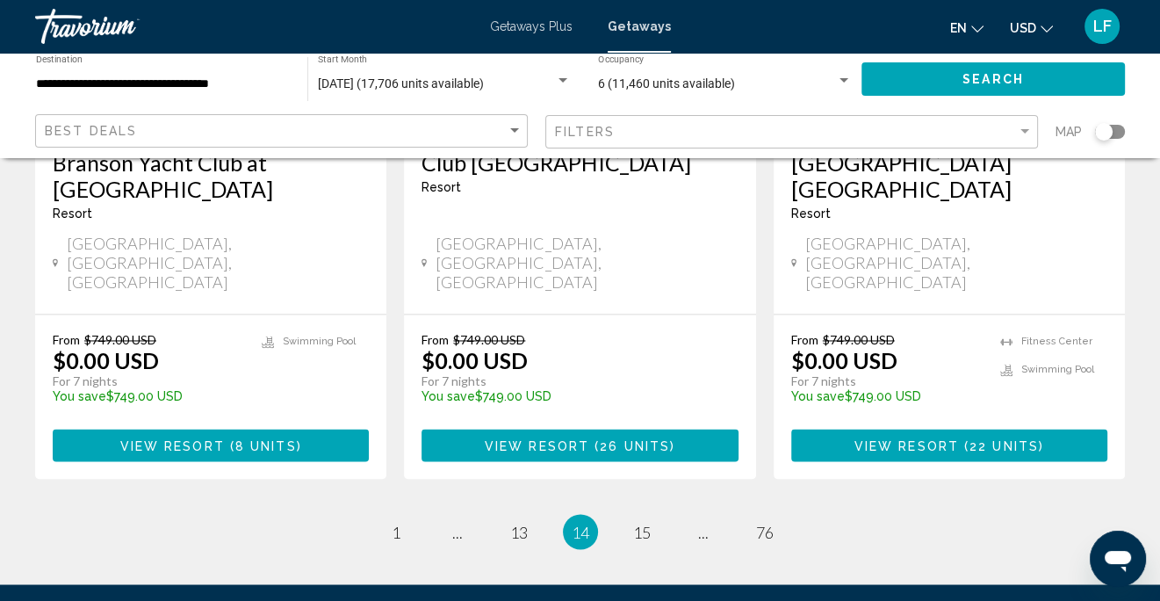
scroll to position [2417, 0]
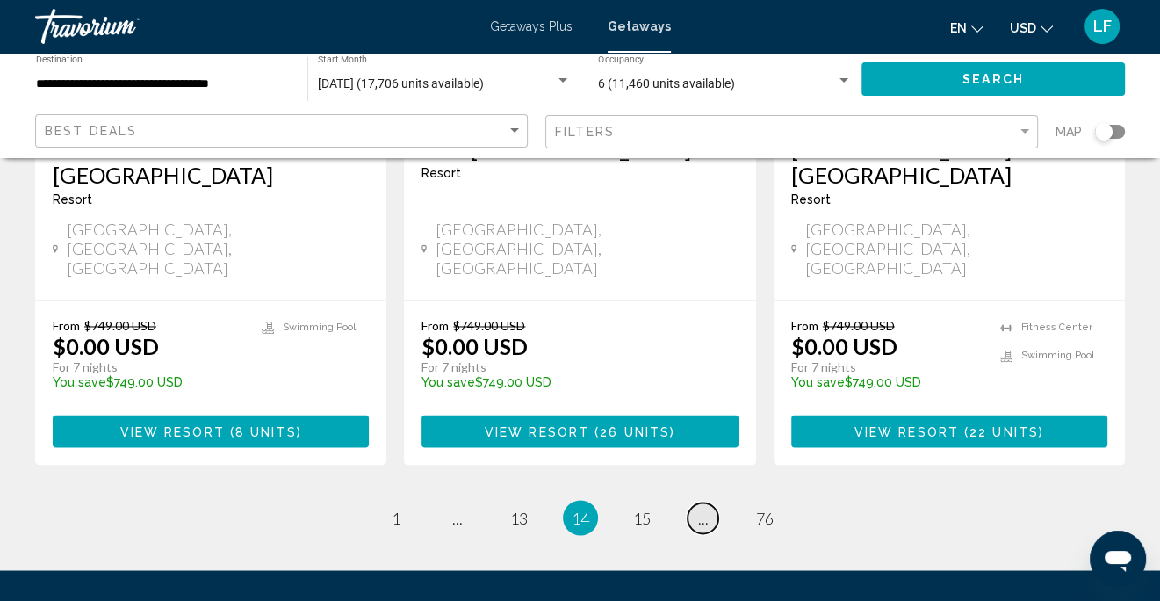
click at [704, 508] on span "..." at bounding box center [703, 517] width 11 height 19
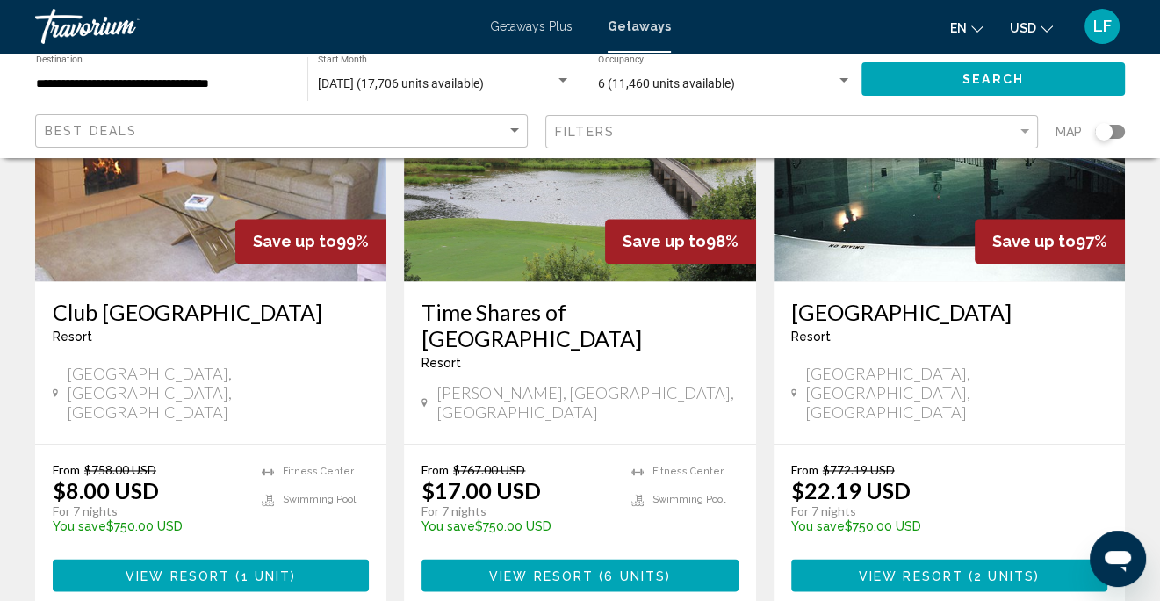
scroll to position [2284, 0]
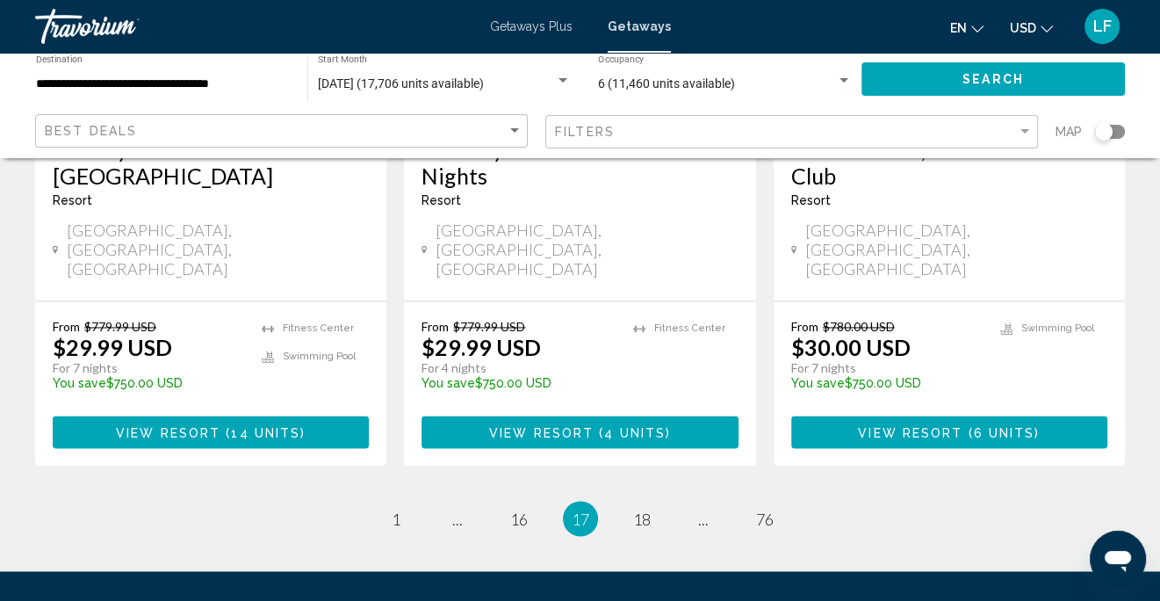
scroll to position [2417, 0]
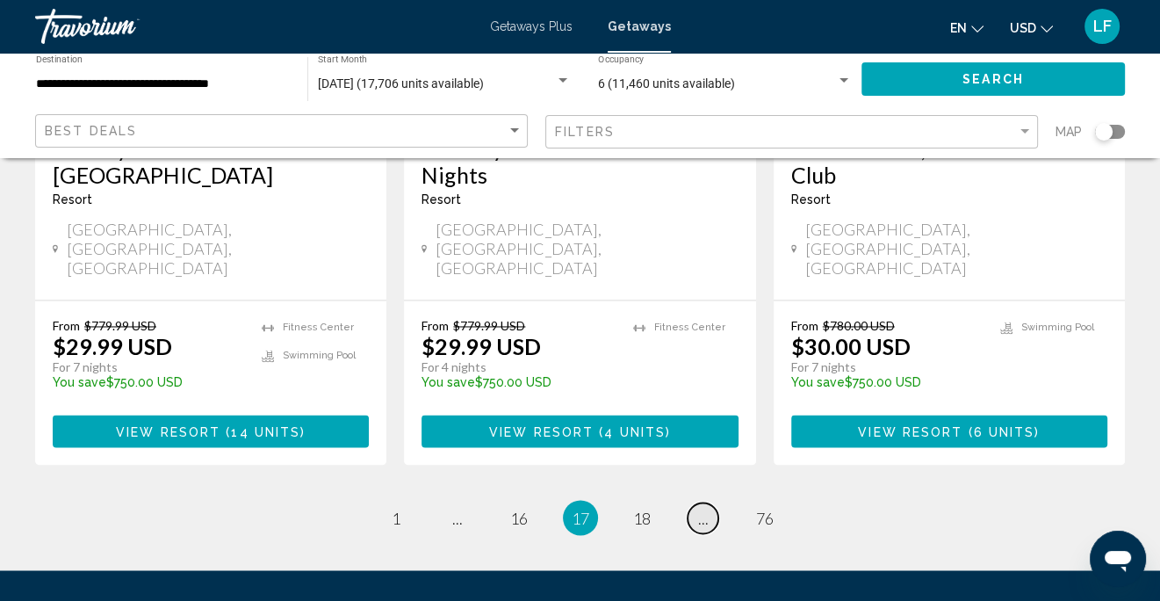
click at [711, 502] on link "page ..." at bounding box center [703, 517] width 31 height 31
